Goal: Information Seeking & Learning: Learn about a topic

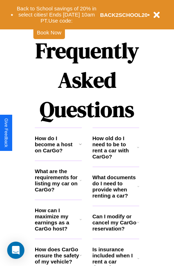
scroll to position [869, 0]
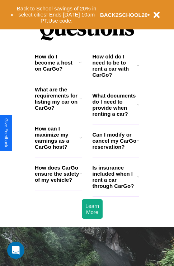
click at [58, 149] on h3 "How can I maximize my earnings as a CarGo host?" at bounding box center [57, 138] width 45 height 24
click at [138, 144] on icon at bounding box center [138, 141] width 2 height 6
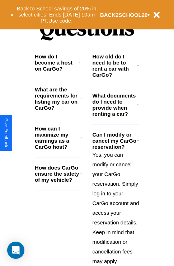
click at [116, 116] on h3 "What documents do I need to provide when renting a car?" at bounding box center [115, 105] width 45 height 24
click at [80, 141] on icon at bounding box center [81, 138] width 2 height 6
